Goal: Information Seeking & Learning: Learn about a topic

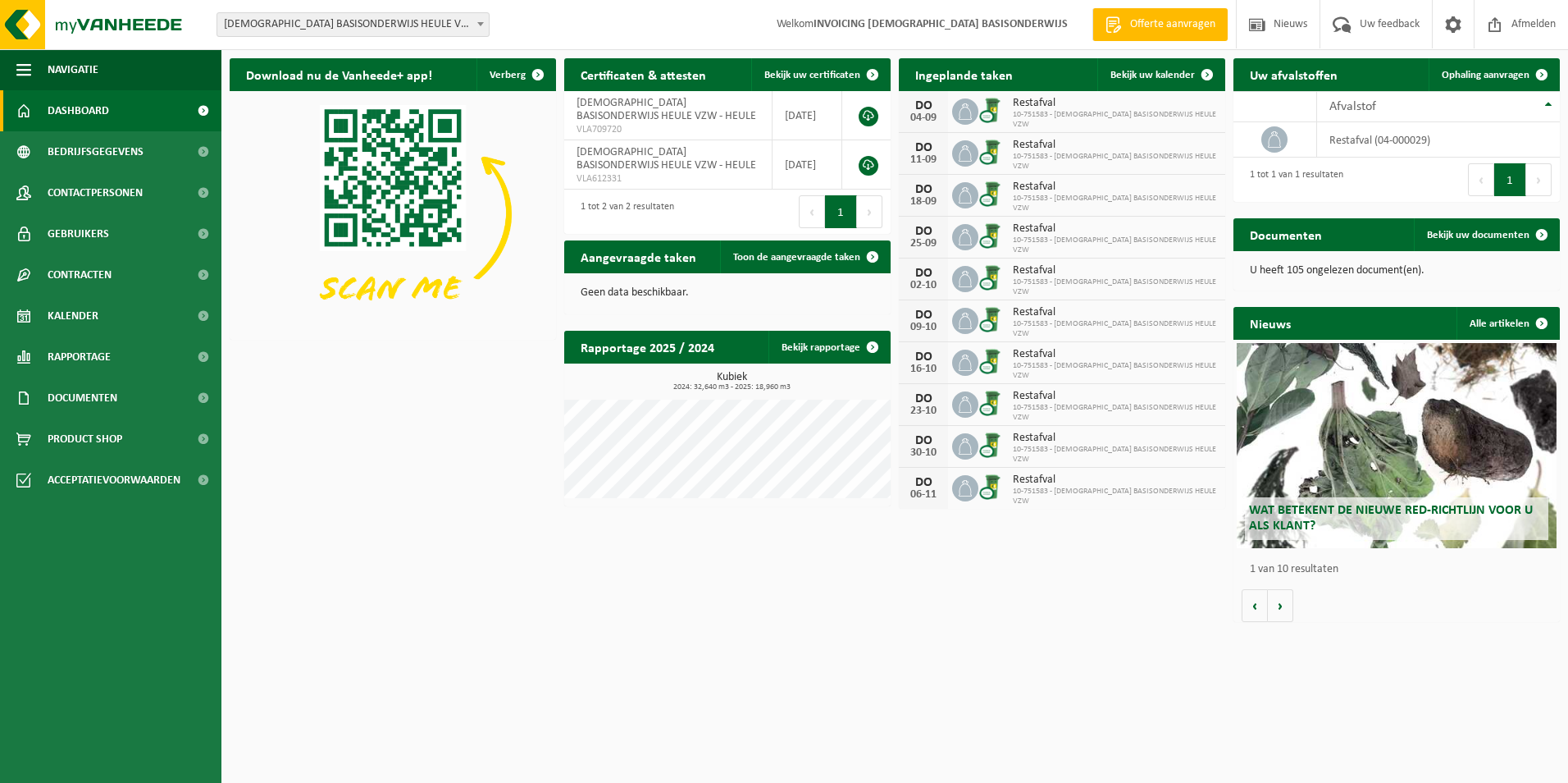
click at [1339, 512] on span "Wat betekent de nieuwe RED-richtlijn voor u als klant?" at bounding box center [1390, 518] width 284 height 29
click at [1539, 236] on span at bounding box center [1542, 234] width 33 height 33
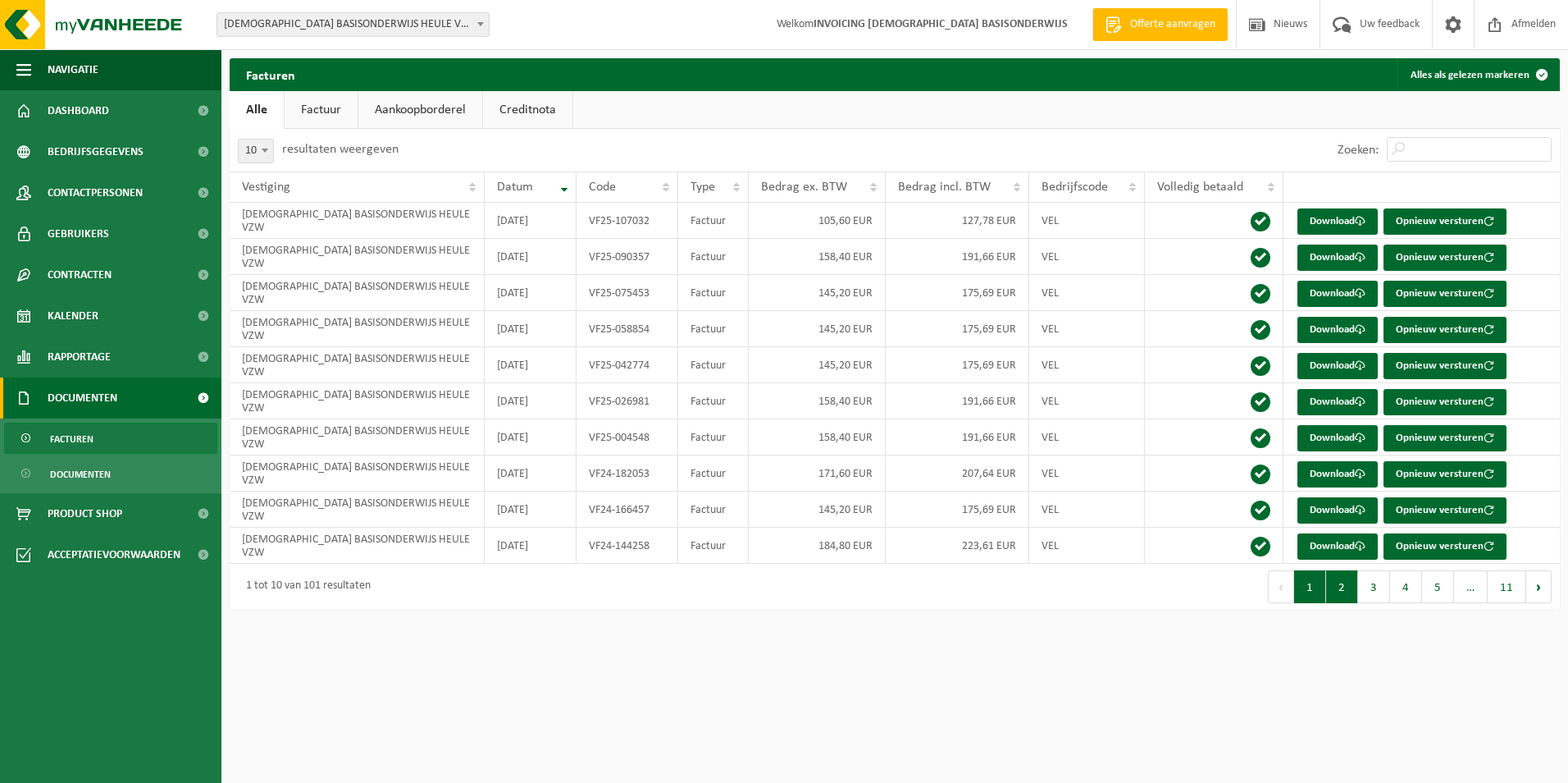
click at [1348, 592] on button "2" at bounding box center [1342, 587] width 32 height 33
click at [1371, 590] on button "3" at bounding box center [1374, 587] width 32 height 33
click at [1402, 584] on button "4" at bounding box center [1407, 587] width 32 height 33
click at [1436, 580] on button "5" at bounding box center [1438, 587] width 32 height 33
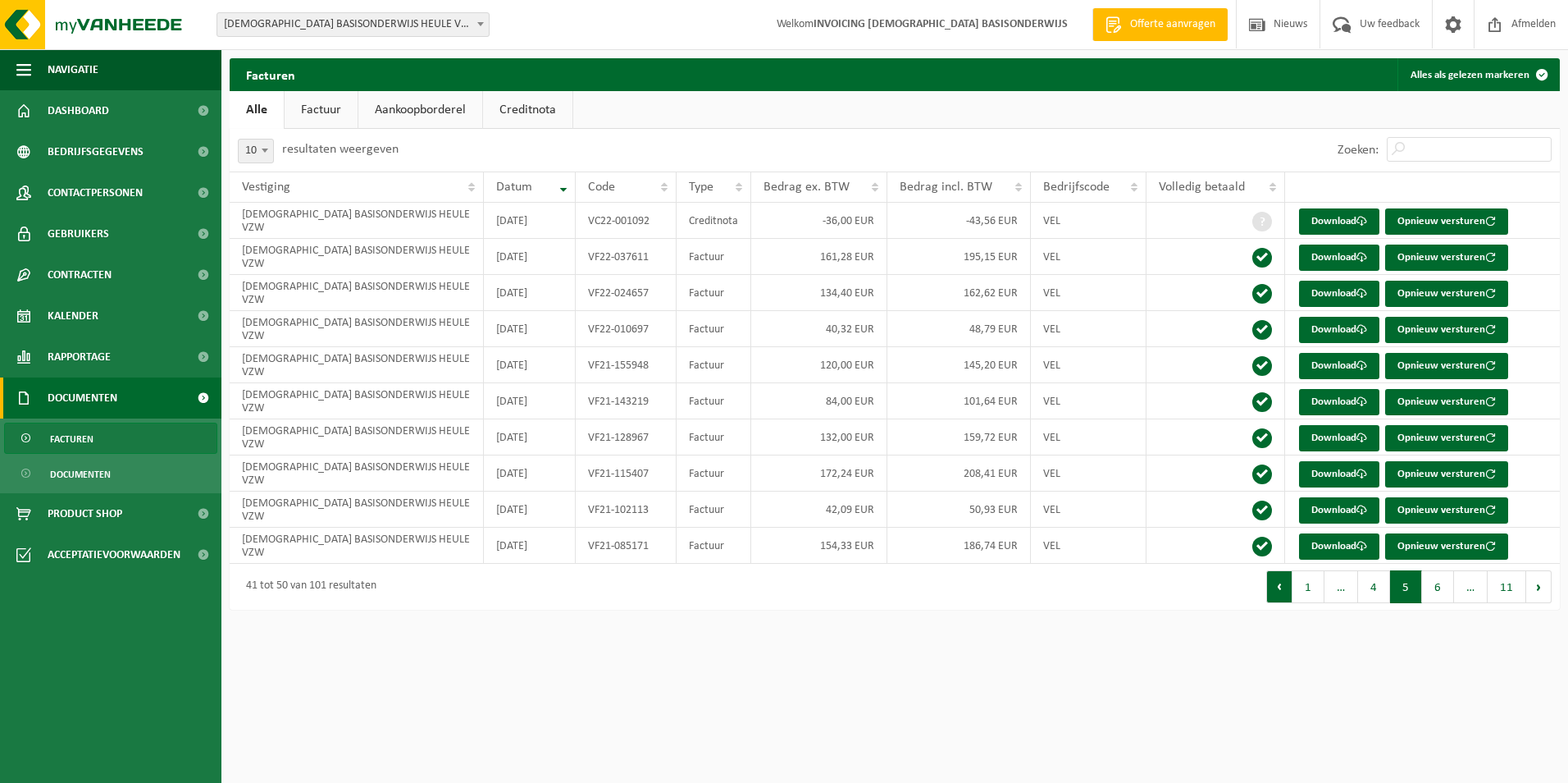
click at [1286, 593] on button "Vorige" at bounding box center [1279, 587] width 26 height 33
click at [1285, 592] on button "Vorige" at bounding box center [1280, 587] width 26 height 33
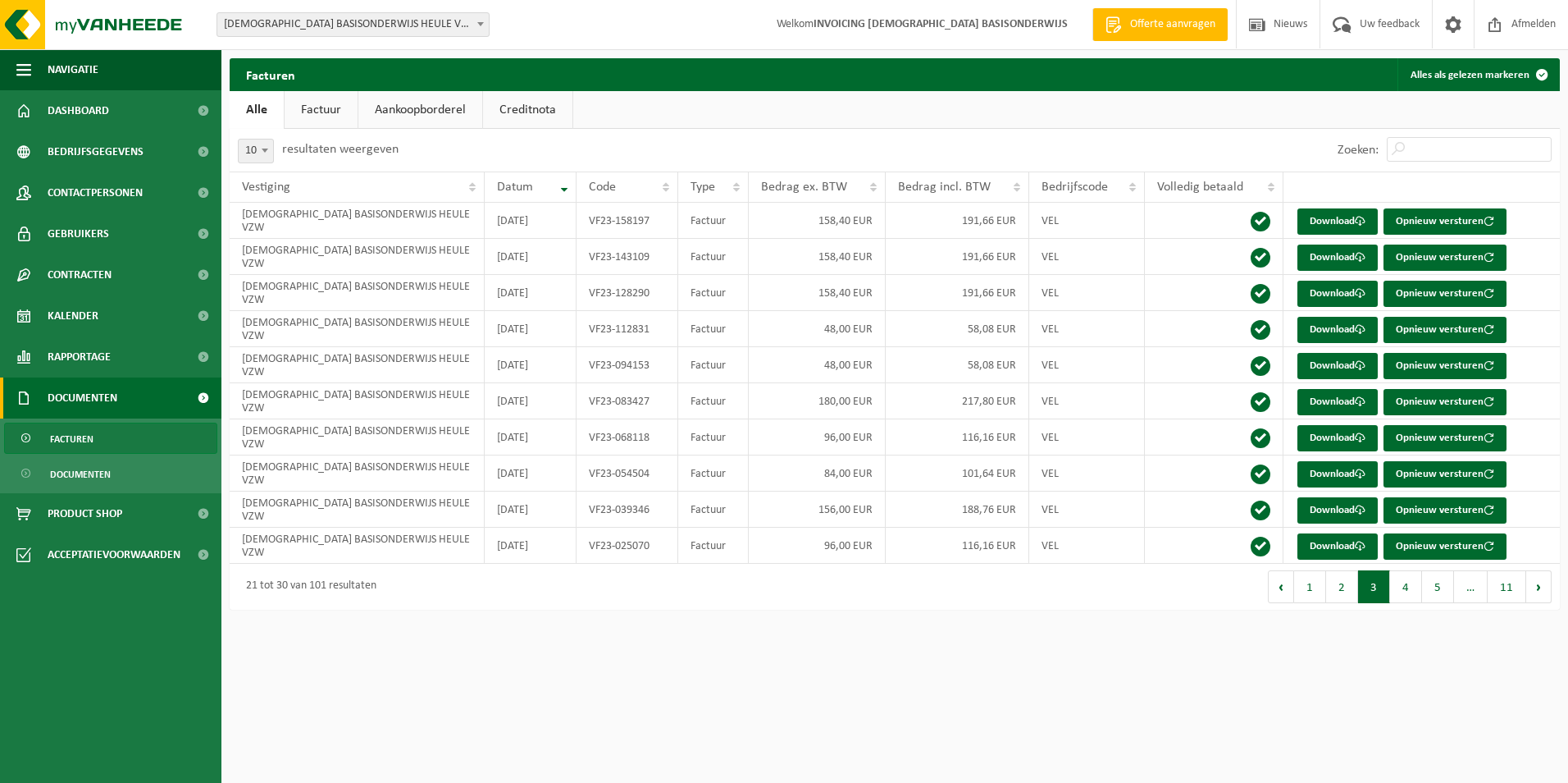
click at [1285, 592] on button "Vorige" at bounding box center [1280, 587] width 26 height 33
click at [1474, 66] on button "Alles als gelezen markeren" at bounding box center [1477, 74] width 160 height 33
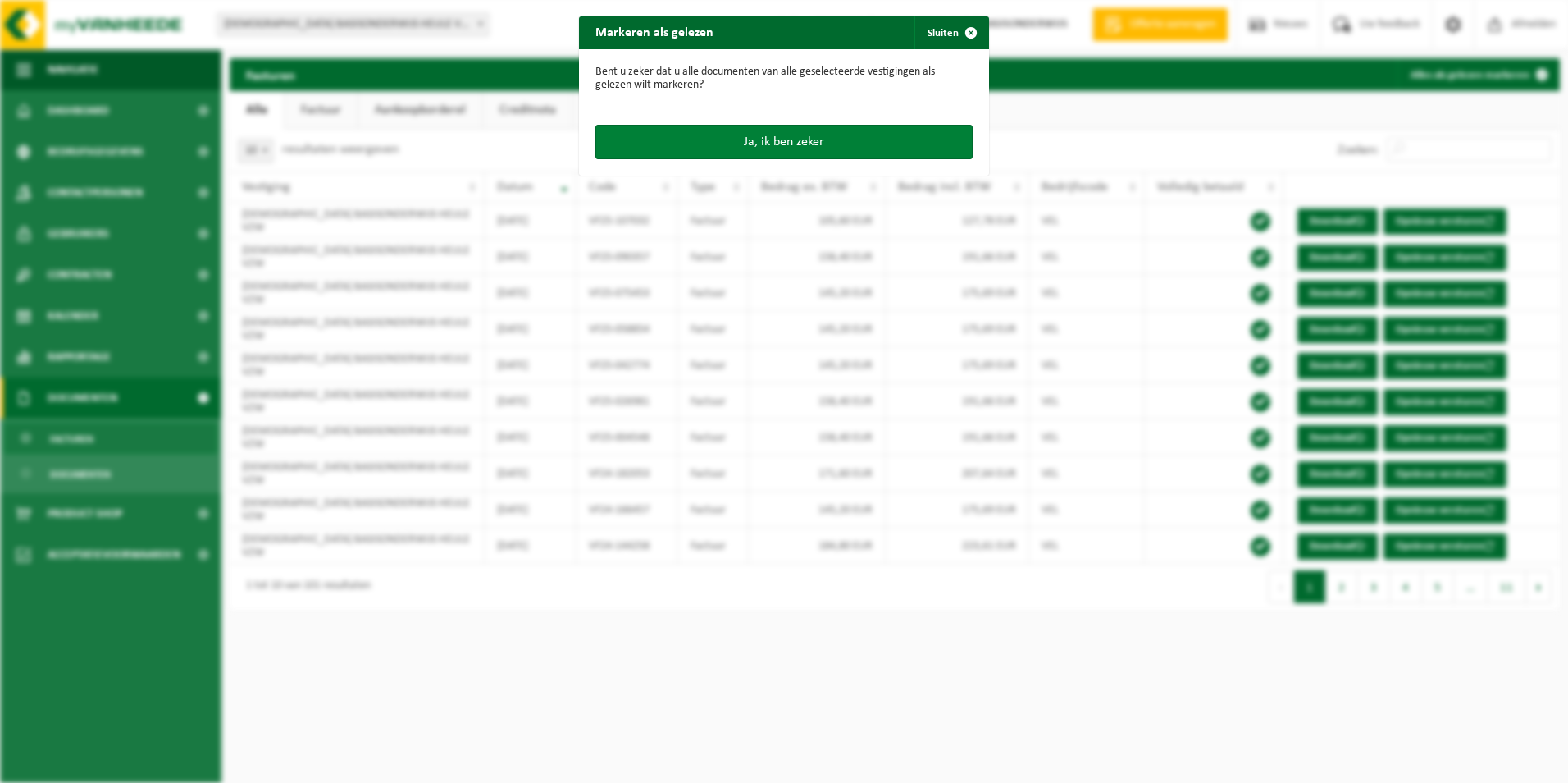
click at [767, 146] on button "Ja, ik ben zeker" at bounding box center [784, 142] width 377 height 34
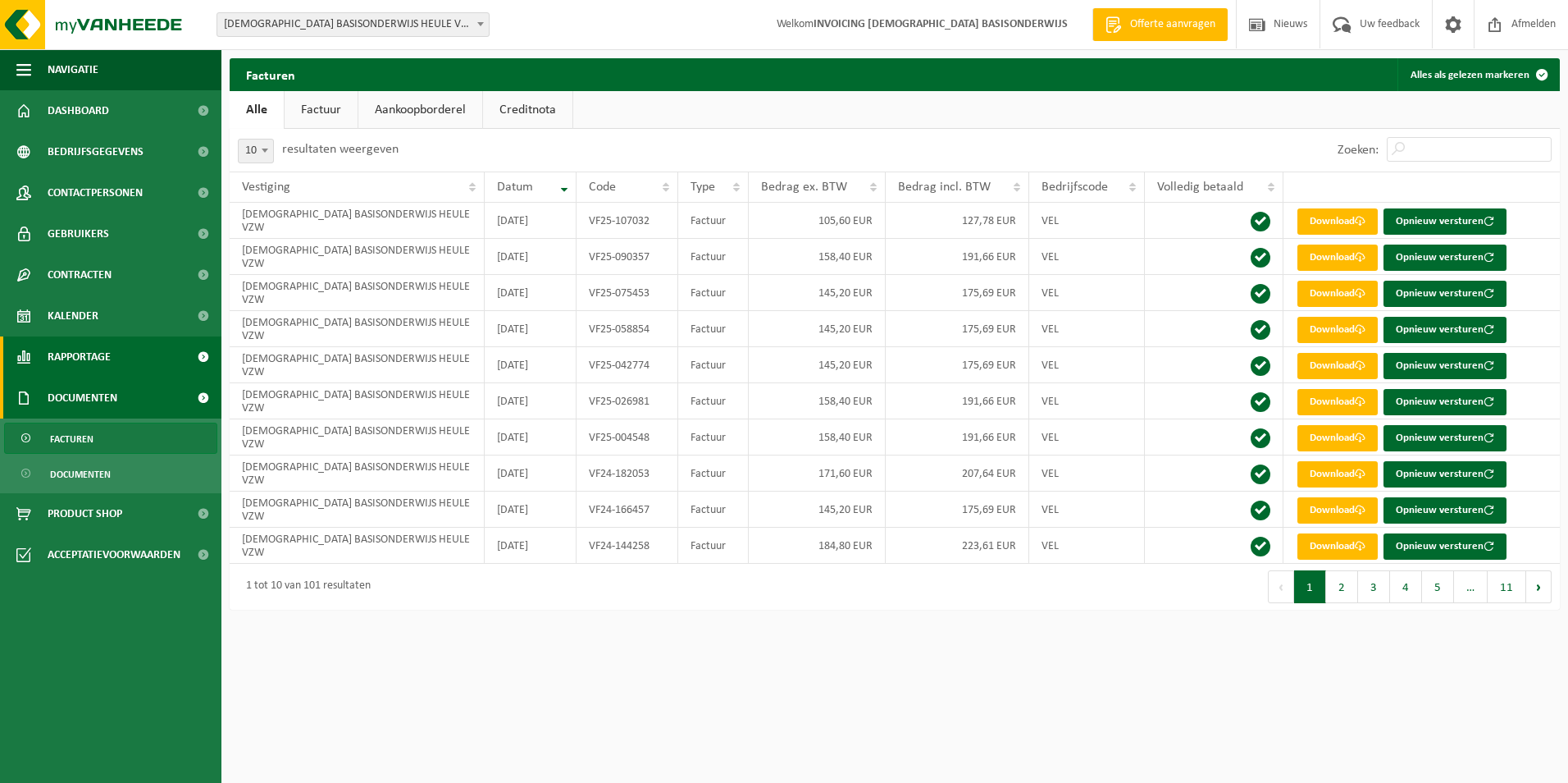
click at [90, 358] on span "Rapportage" at bounding box center [79, 357] width 63 height 41
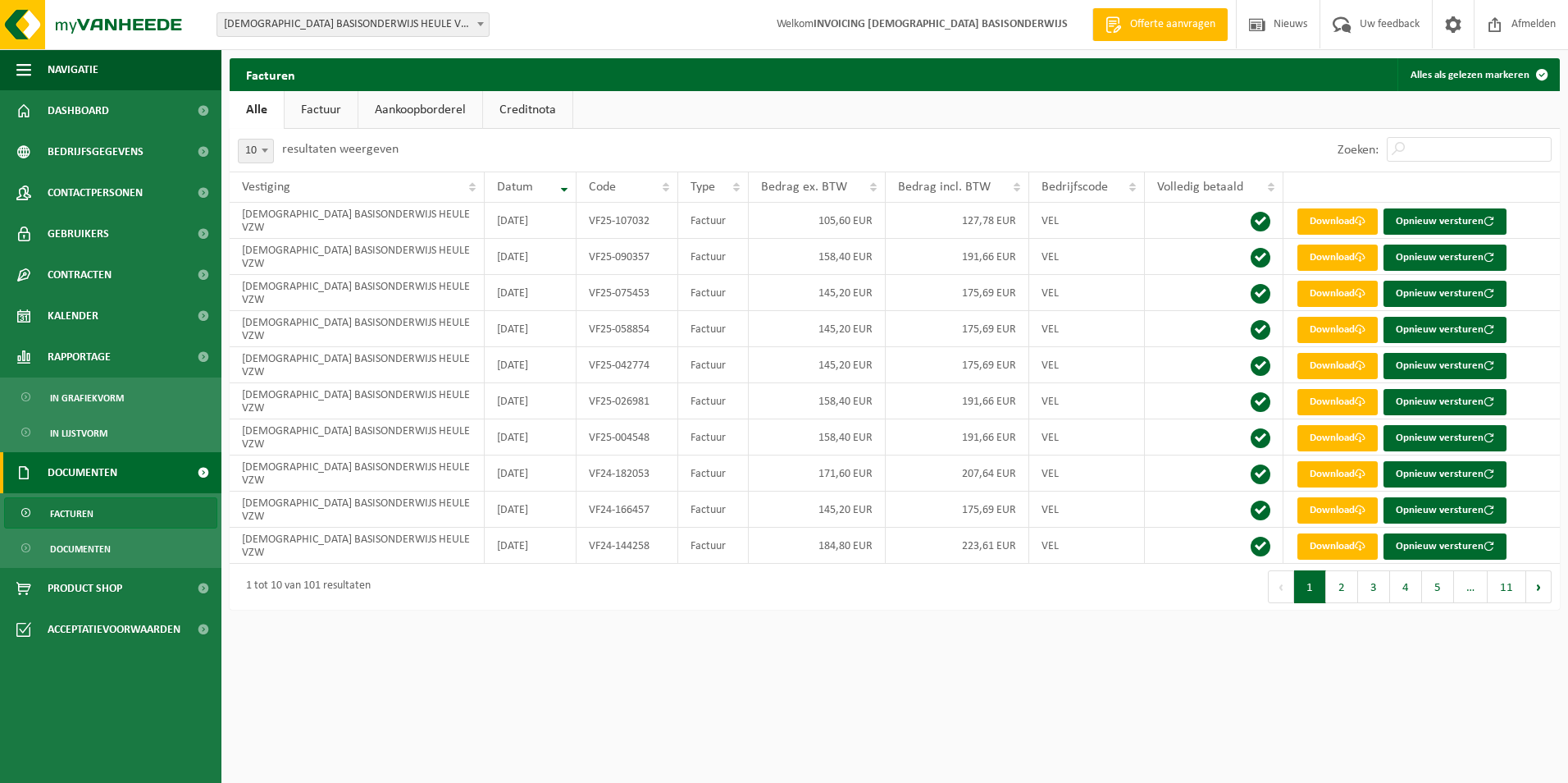
click at [74, 475] on span "Documenten" at bounding box center [82, 473] width 70 height 41
click at [205, 473] on span at bounding box center [203, 473] width 37 height 41
click at [83, 552] on span "Documenten" at bounding box center [81, 549] width 61 height 31
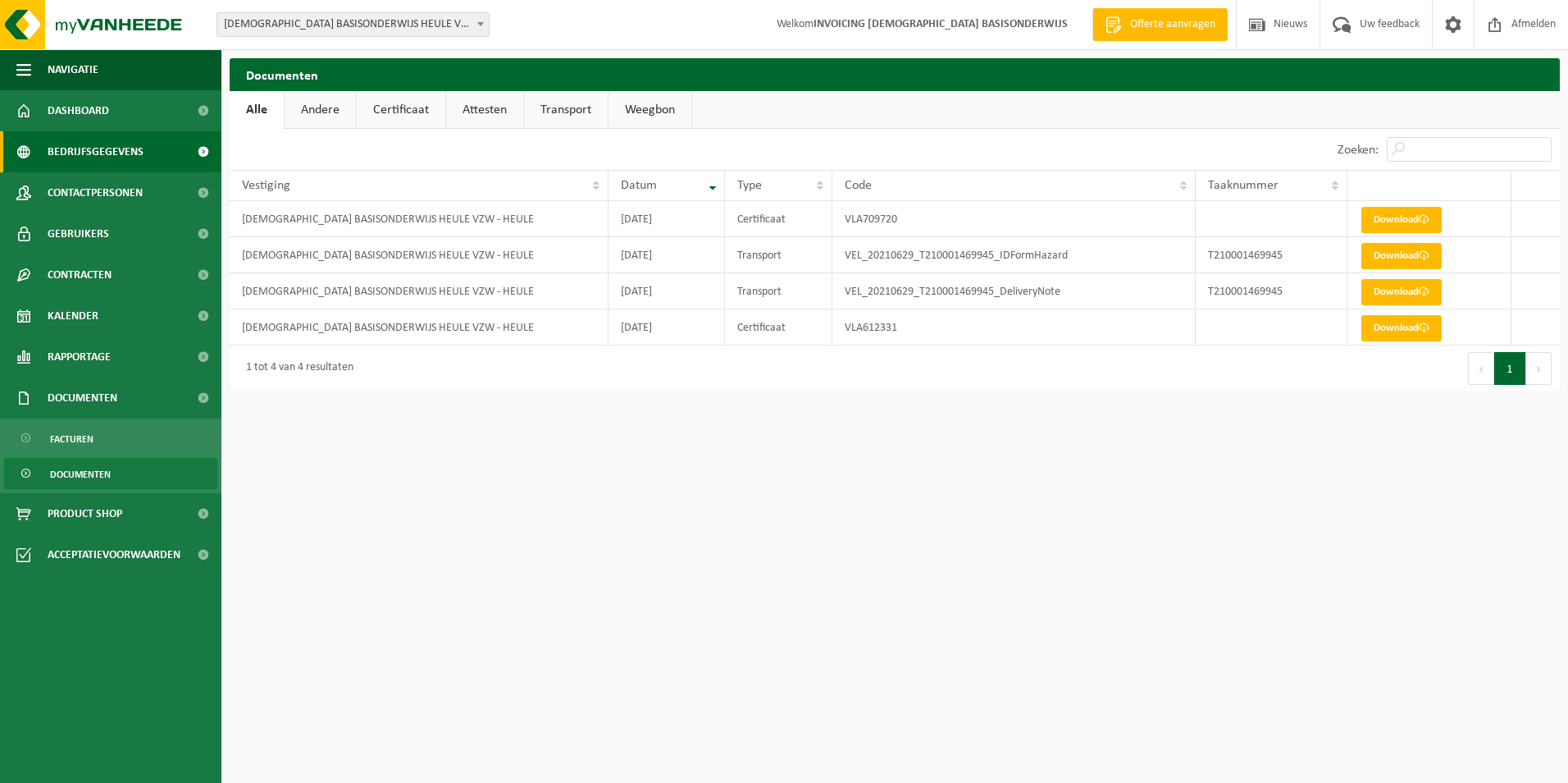
click at [204, 152] on span at bounding box center [203, 152] width 37 height 41
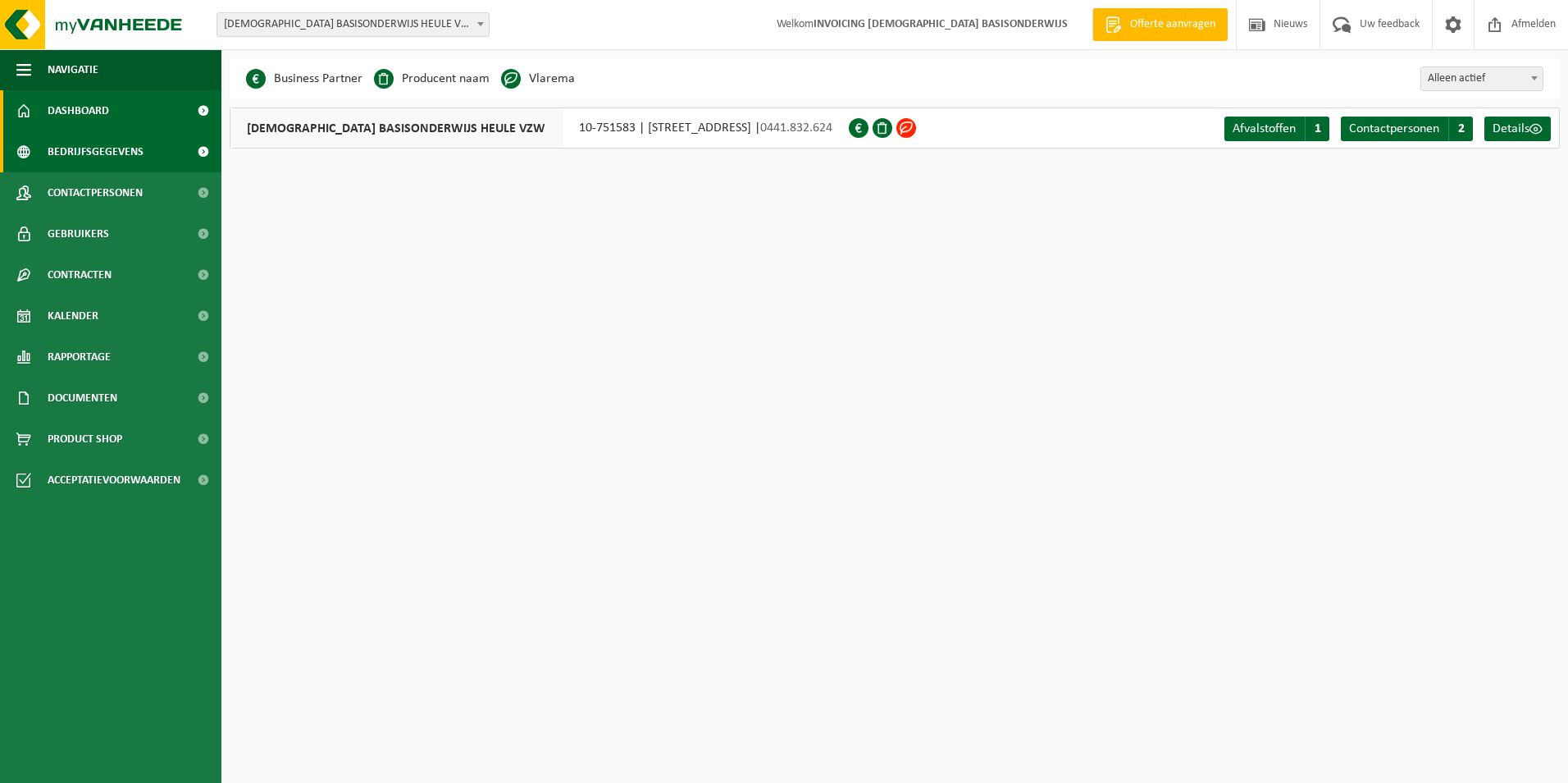
click at [202, 113] on span at bounding box center [203, 111] width 37 height 41
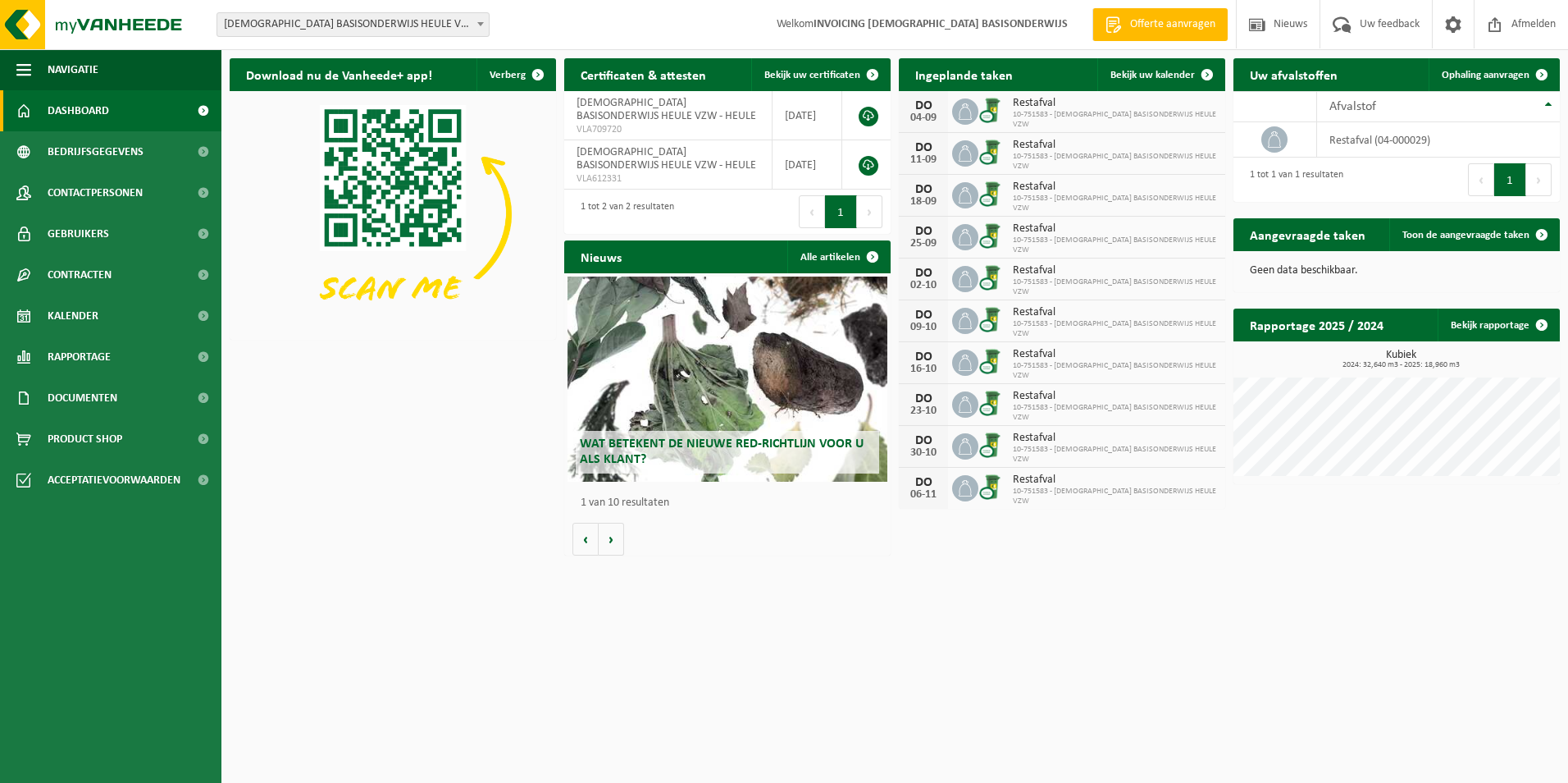
click at [629, 391] on div "Wat betekent de nieuwe RED-richtlijn voor u als klant?" at bounding box center [727, 378] width 320 height 205
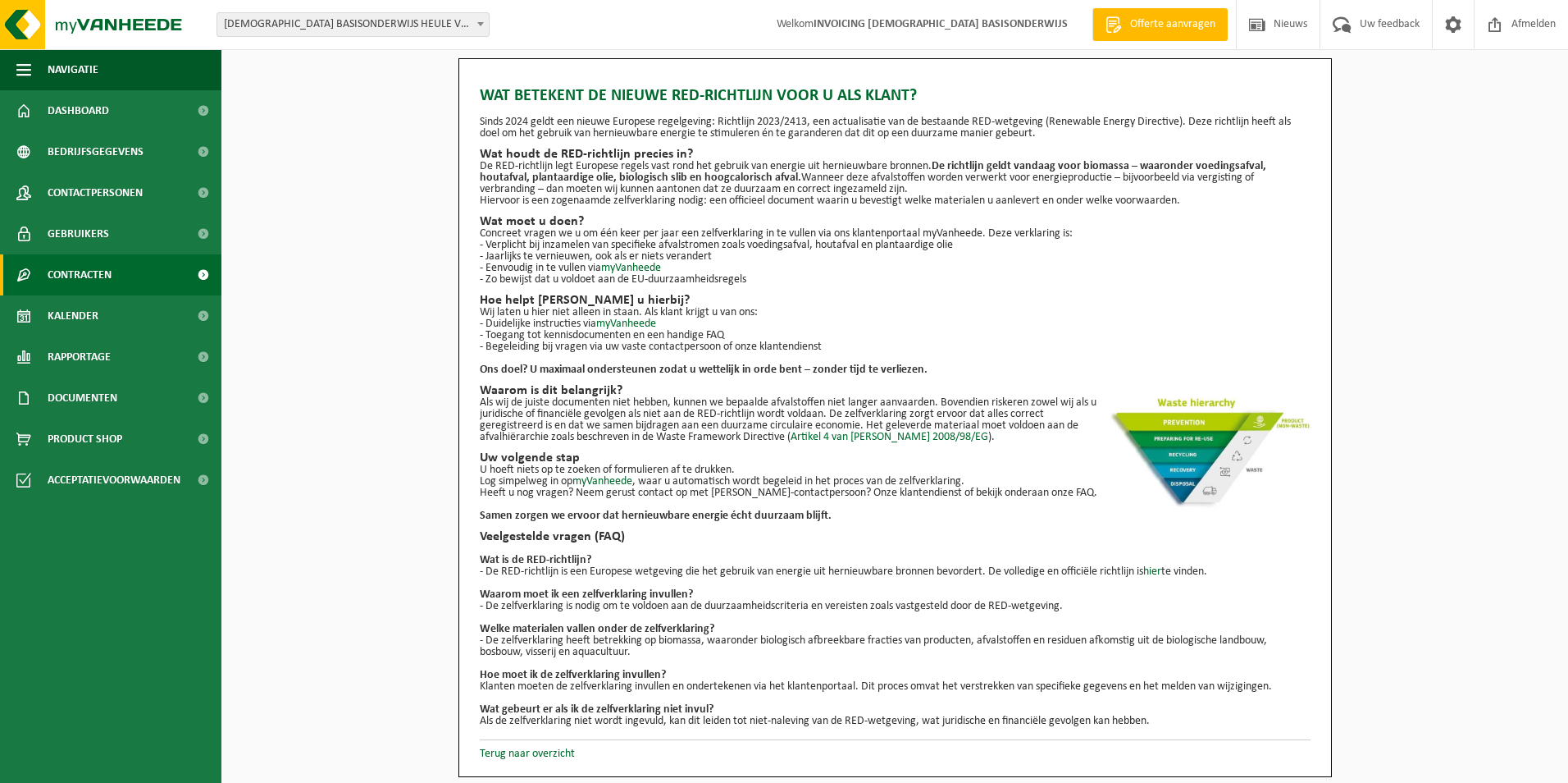
click at [203, 273] on span at bounding box center [203, 275] width 37 height 41
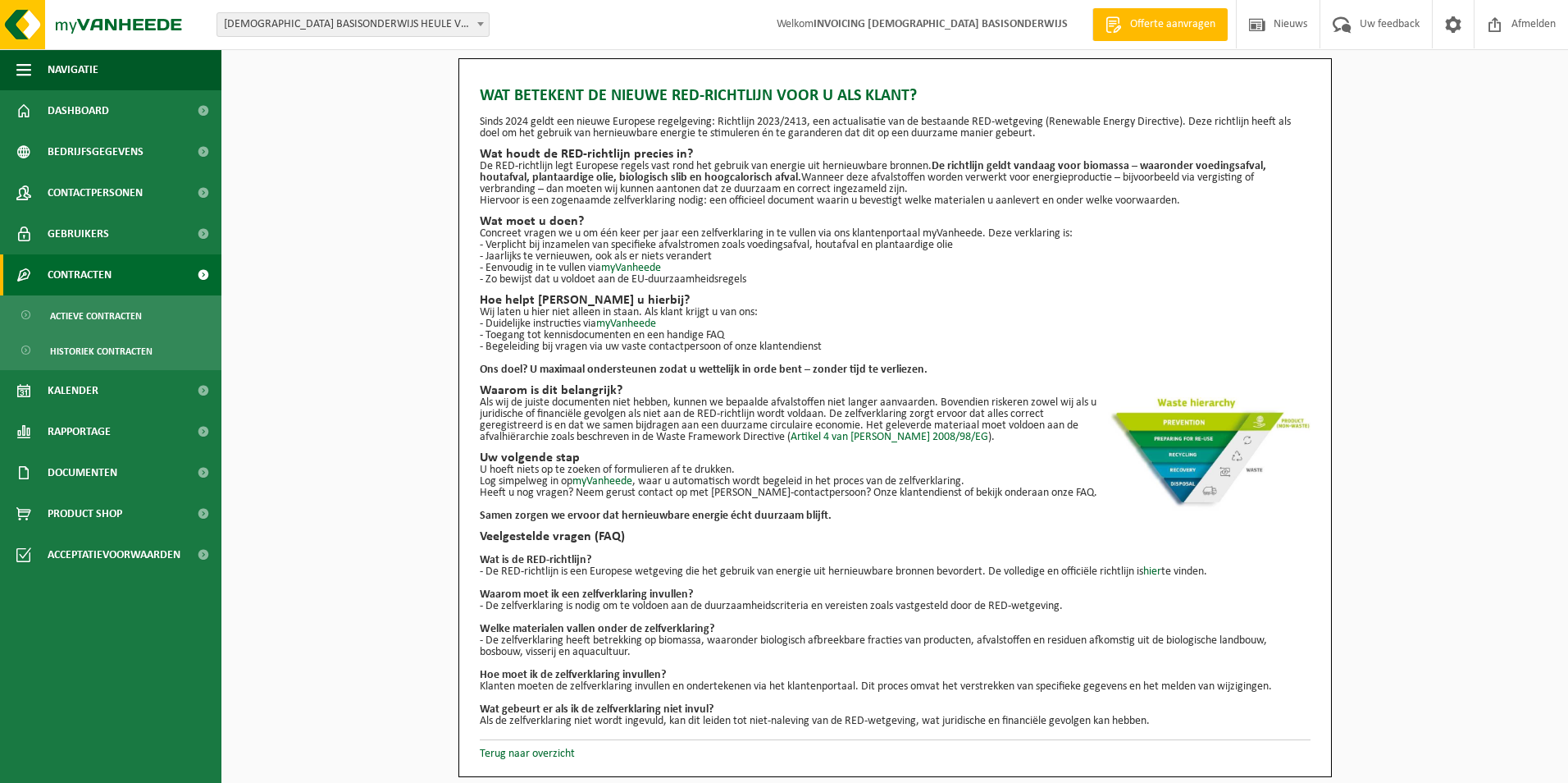
click at [202, 274] on span at bounding box center [203, 275] width 37 height 41
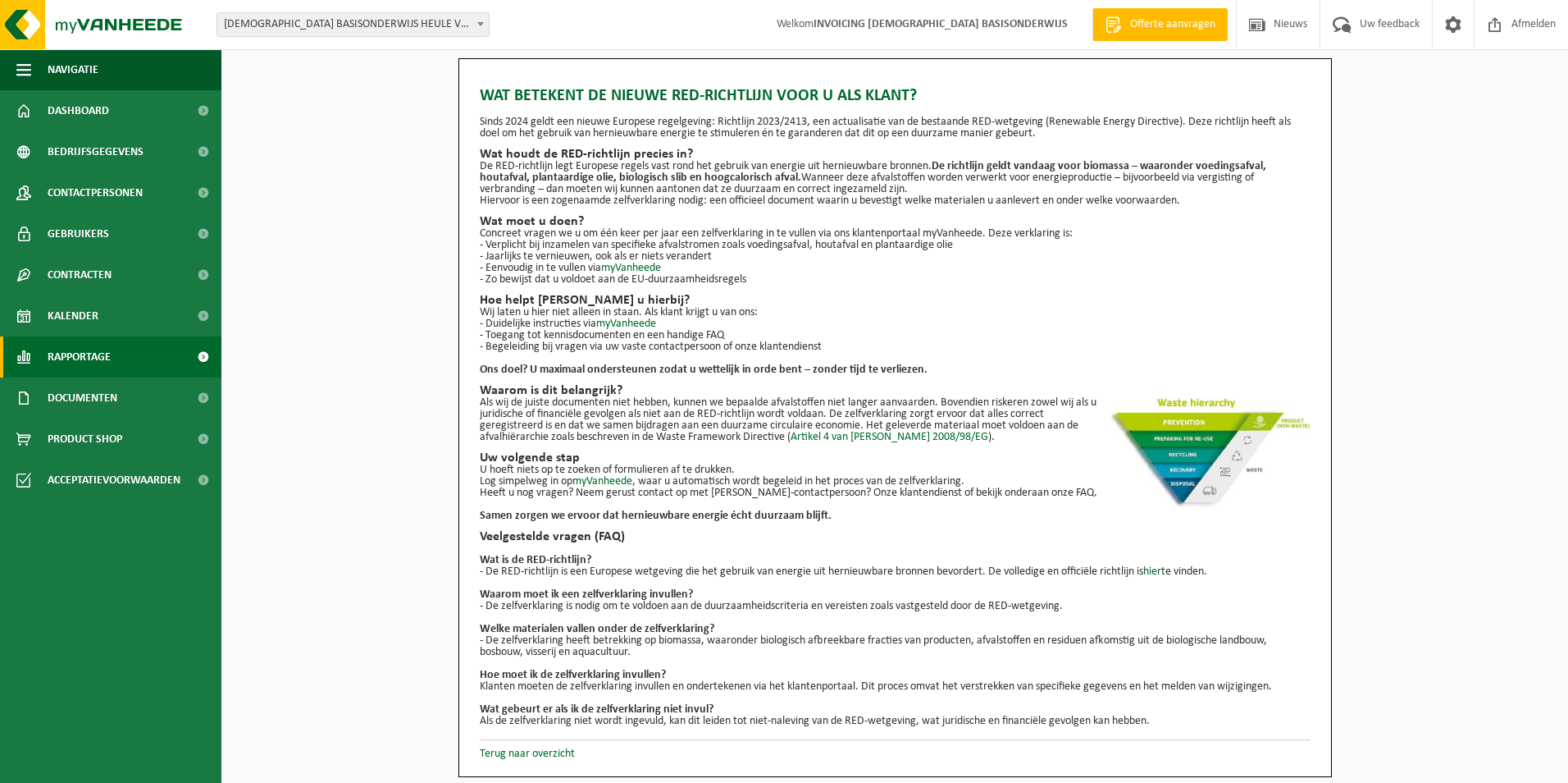
click at [204, 358] on span at bounding box center [203, 357] width 37 height 41
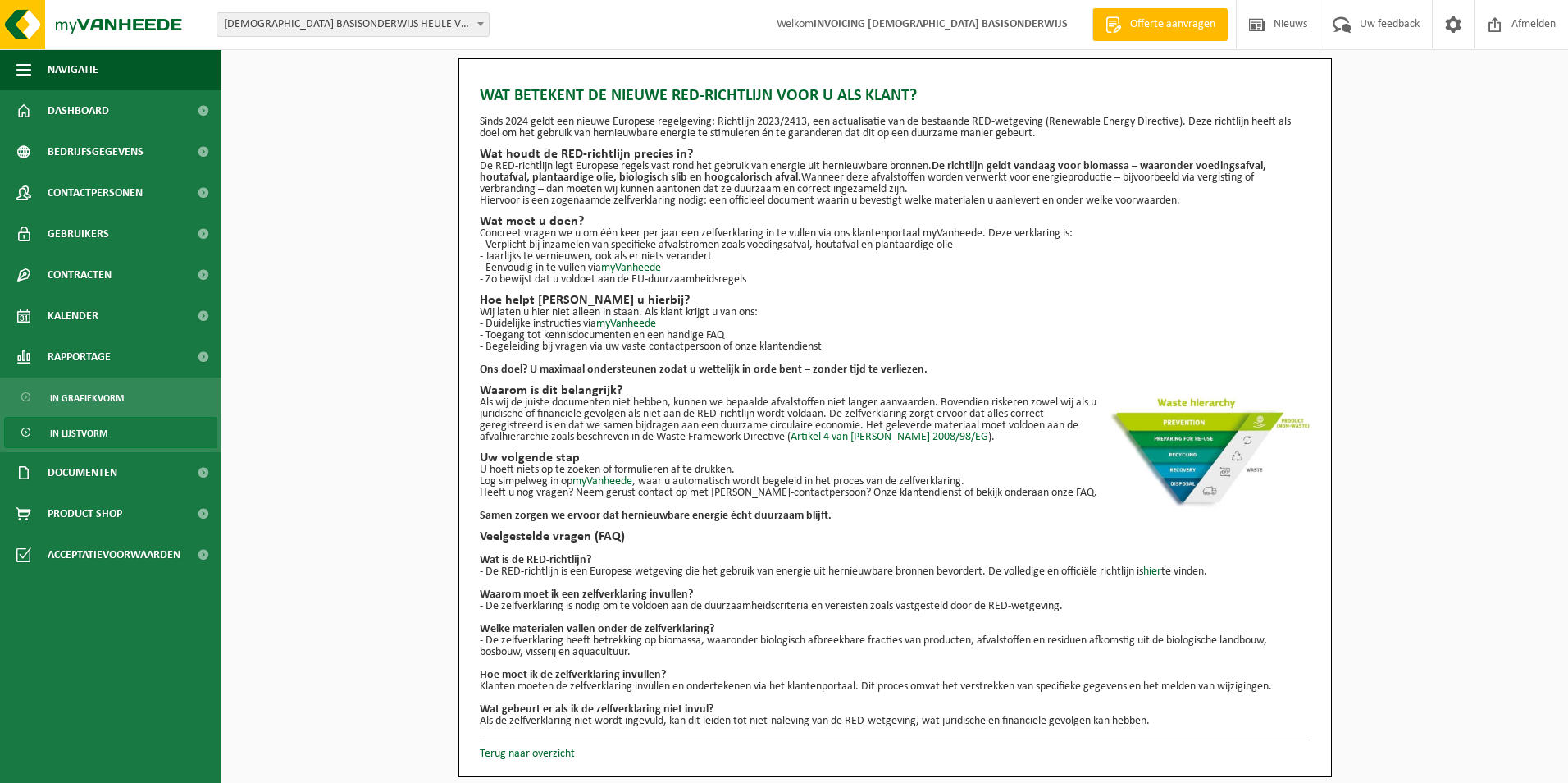
click at [25, 431] on span at bounding box center [27, 433] width 13 height 31
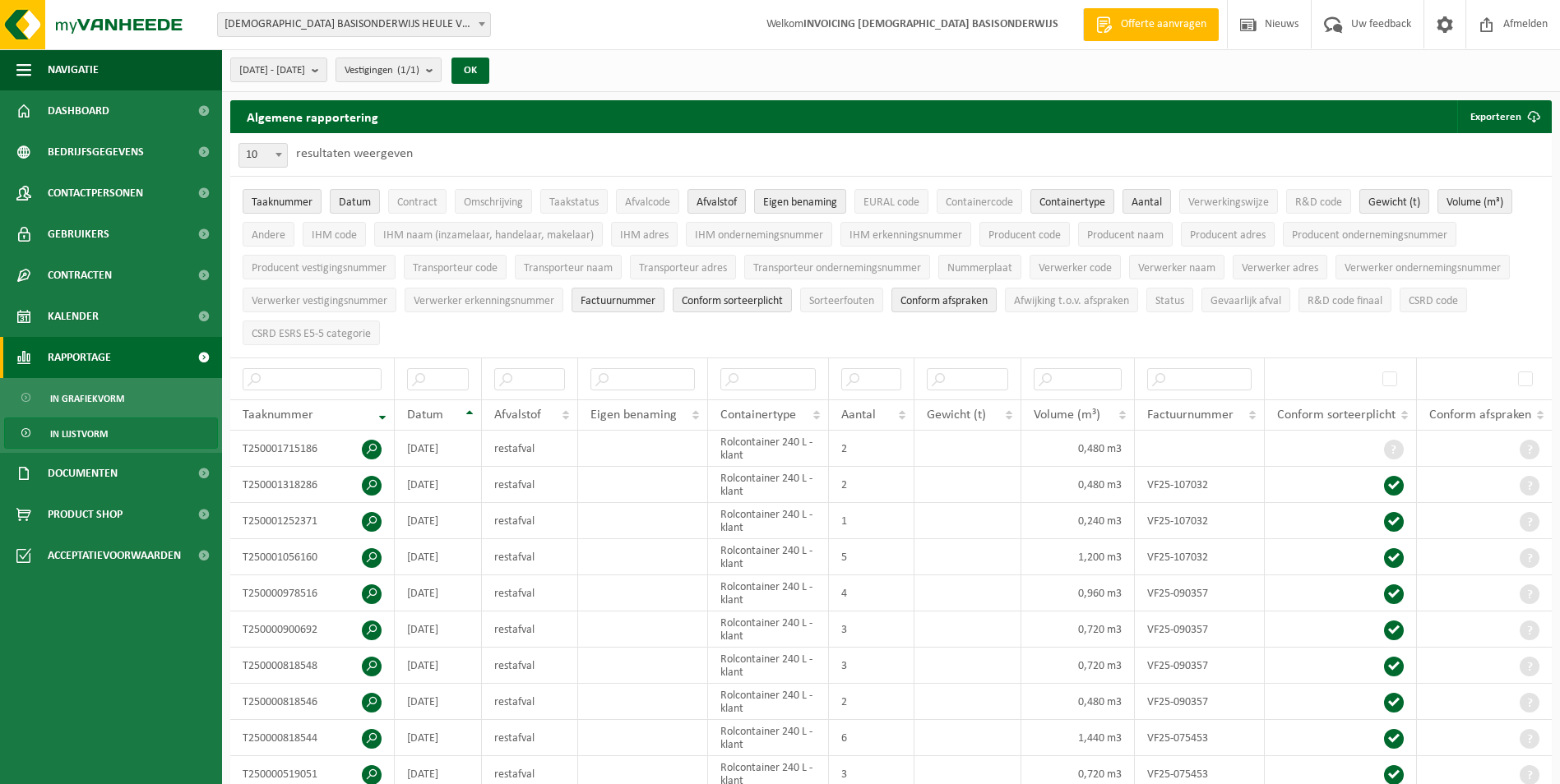
click at [31, 359] on span at bounding box center [23, 357] width 14 height 41
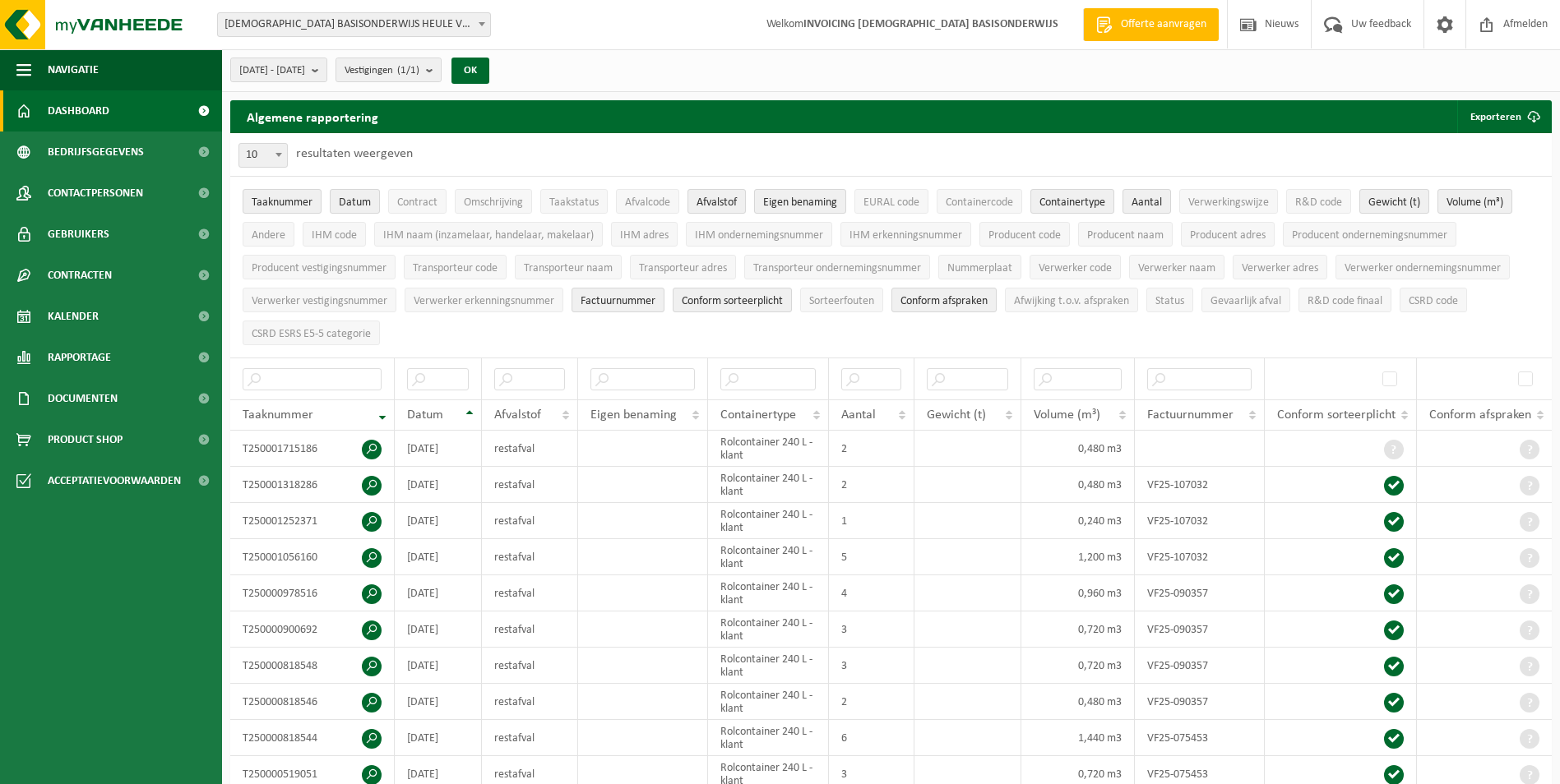
click at [84, 112] on span "Dashboard" at bounding box center [78, 111] width 62 height 41
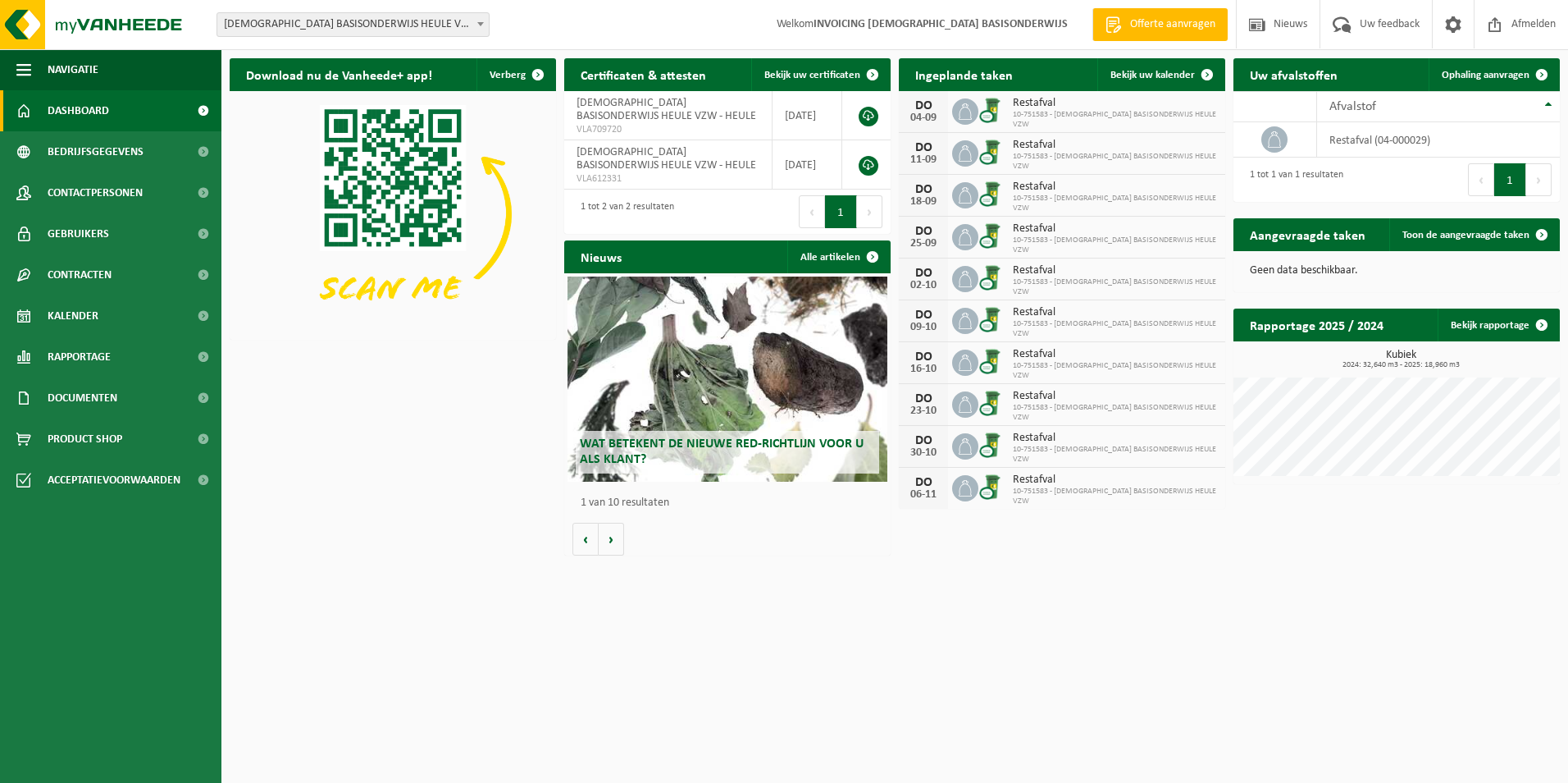
click at [769, 392] on div "Wat betekent de nieuwe RED-richtlijn voor u als klant?" at bounding box center [727, 378] width 320 height 205
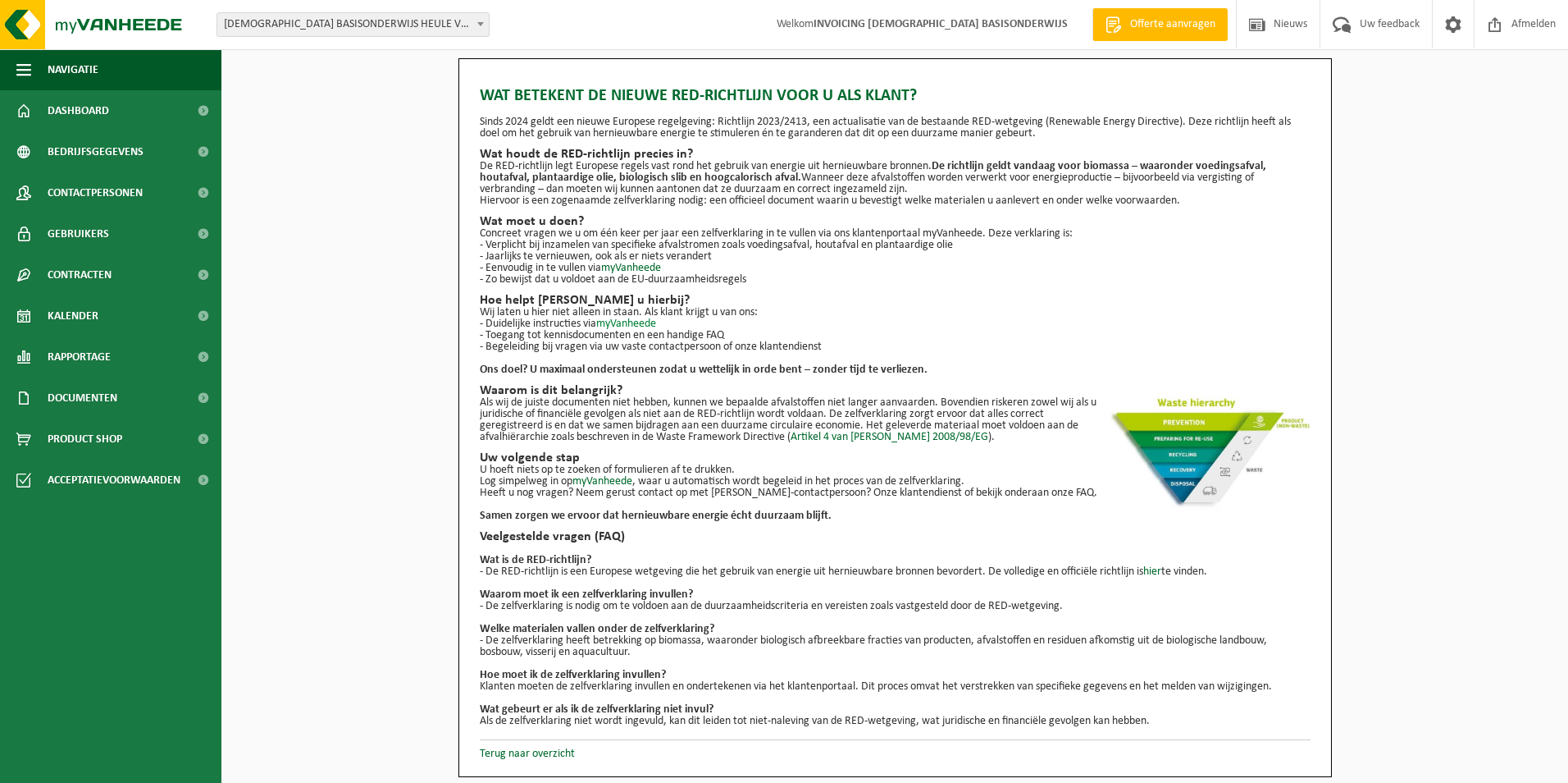
click at [628, 320] on link "myVanheede" at bounding box center [626, 324] width 60 height 13
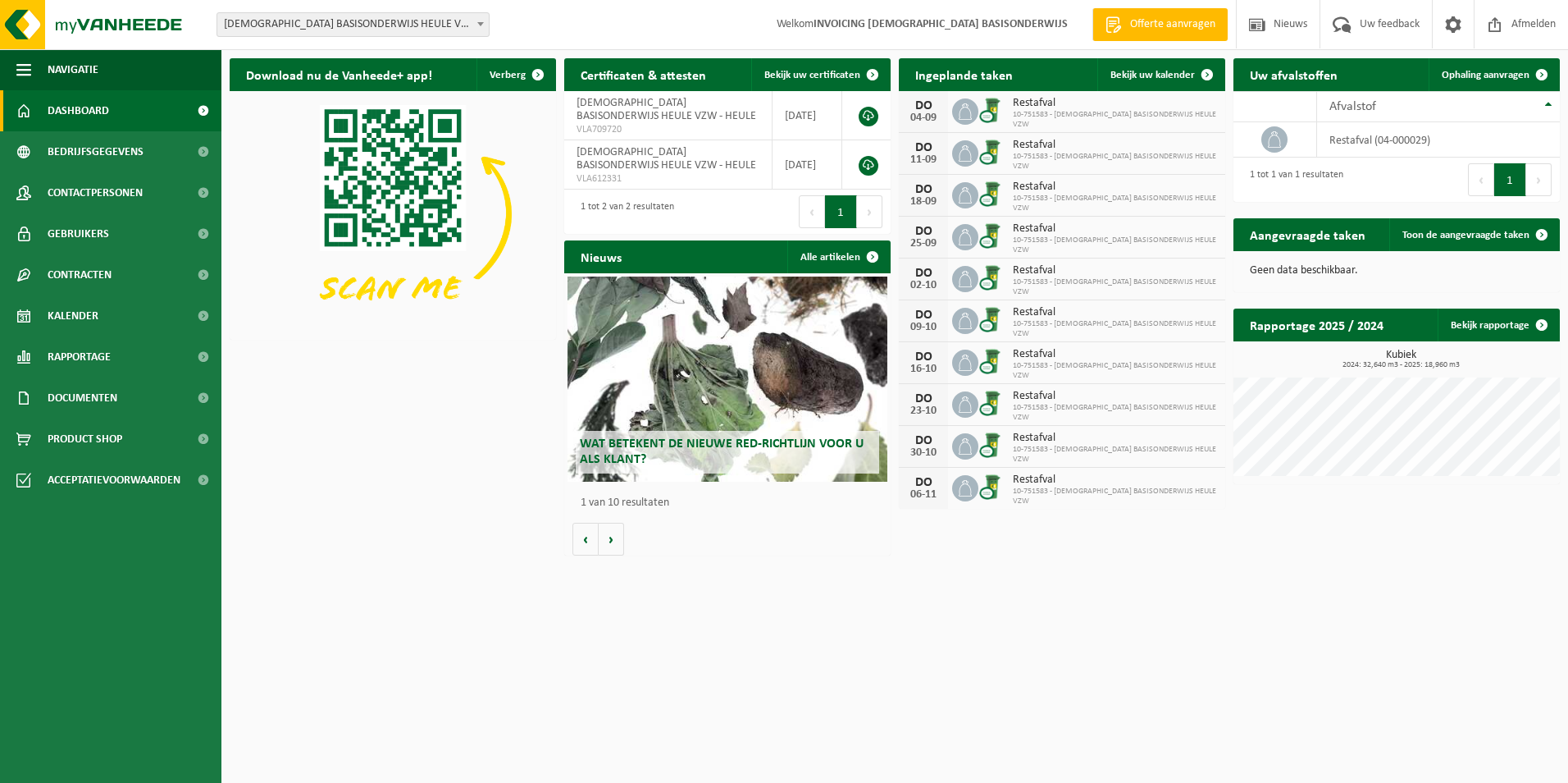
click at [681, 374] on div "Wat betekent de nieuwe RED-richtlijn voor u als klant?" at bounding box center [727, 378] width 320 height 205
